Goal: Task Accomplishment & Management: Manage account settings

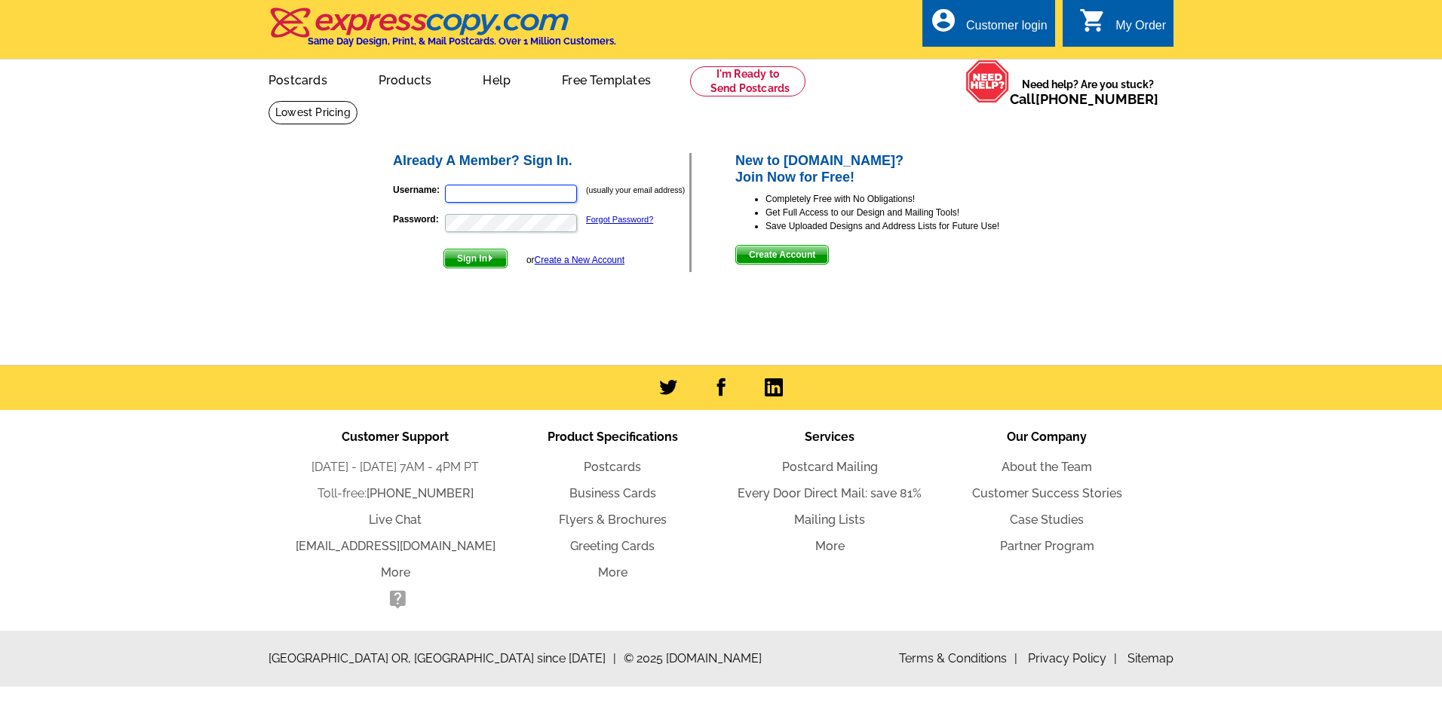
click at [459, 192] on input "Username:" at bounding box center [511, 194] width 132 height 18
type input "[EMAIL_ADDRESS][DOMAIN_NAME]"
click at [471, 256] on span "Sign In" at bounding box center [475, 259] width 63 height 18
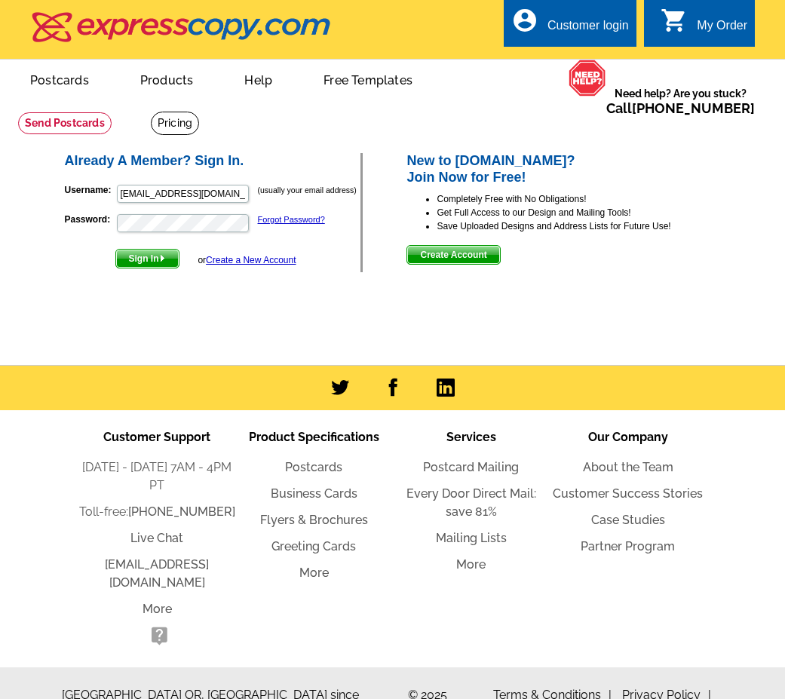
click at [145, 256] on span "Sign In" at bounding box center [147, 259] width 63 height 18
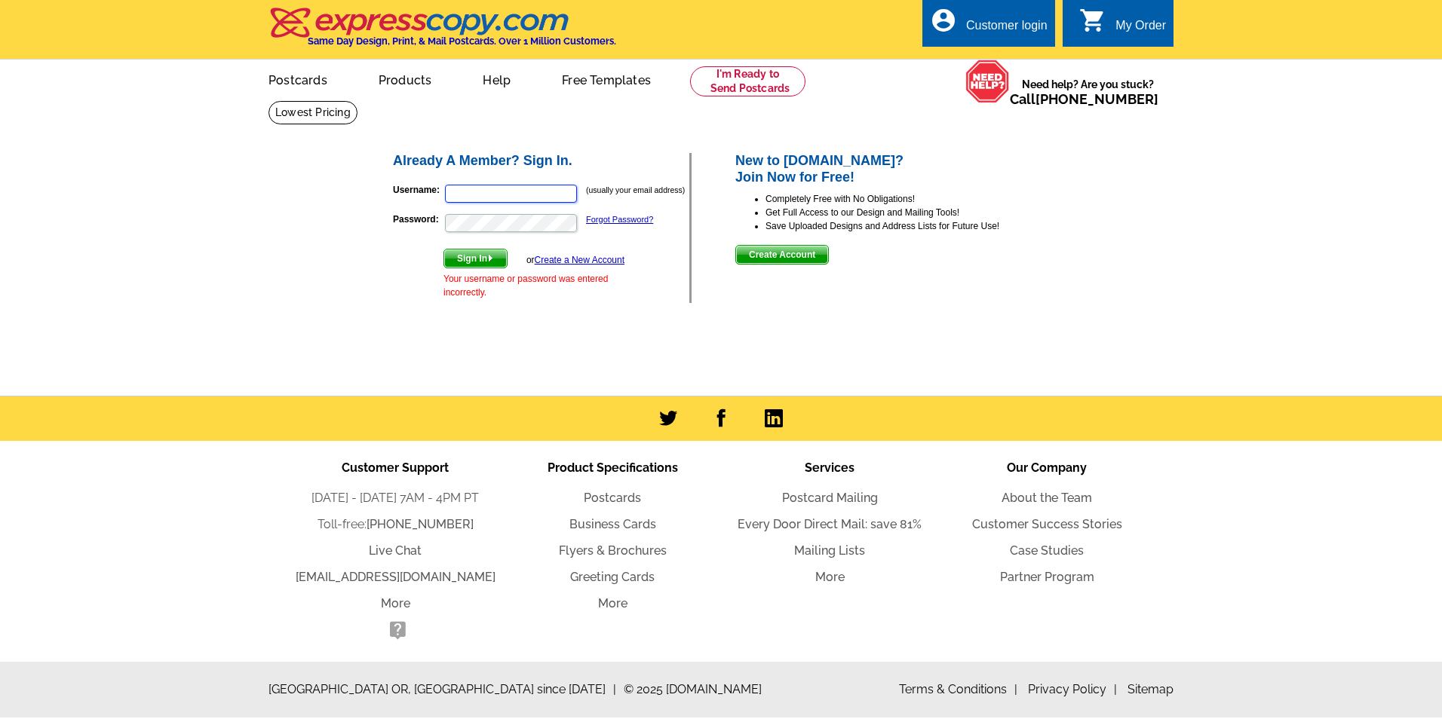
click at [452, 195] on input "Username:" at bounding box center [511, 194] width 132 height 18
type input "[EMAIL_ADDRESS][DOMAIN_NAME]"
click at [473, 262] on span "Sign In" at bounding box center [475, 259] width 63 height 18
click at [455, 198] on input "Username:" at bounding box center [511, 194] width 132 height 18
type input "[EMAIL_ADDRESS][DOMAIN_NAME]"
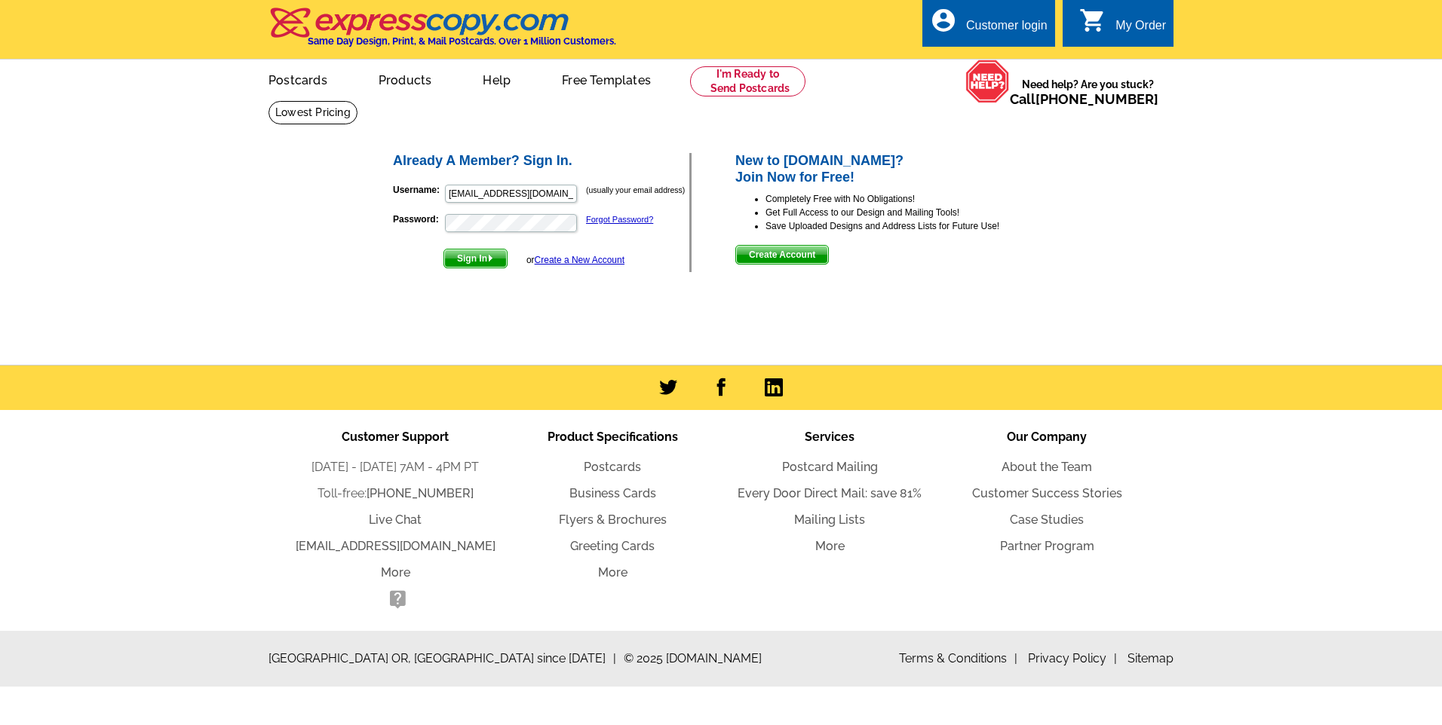
click at [472, 262] on span "Sign In" at bounding box center [475, 259] width 63 height 18
click at [482, 193] on input "Username:" at bounding box center [511, 194] width 132 height 18
type input "lbs@web-ster.com"
click at [477, 259] on span "Sign In" at bounding box center [475, 259] width 63 height 18
